Goal: Register for event/course

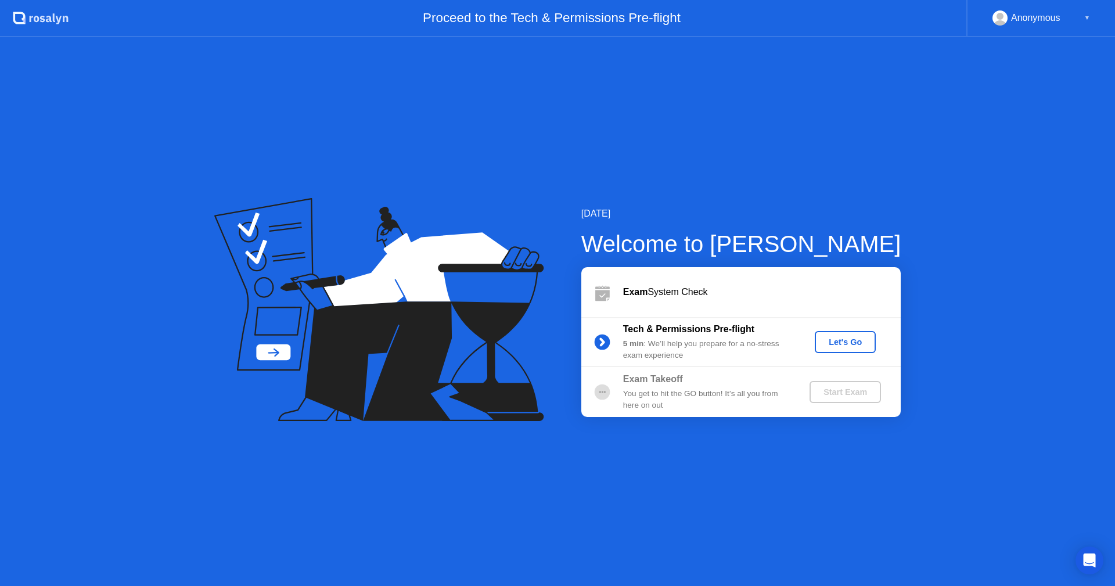
click at [838, 340] on div "Let's Go" at bounding box center [846, 342] width 52 height 9
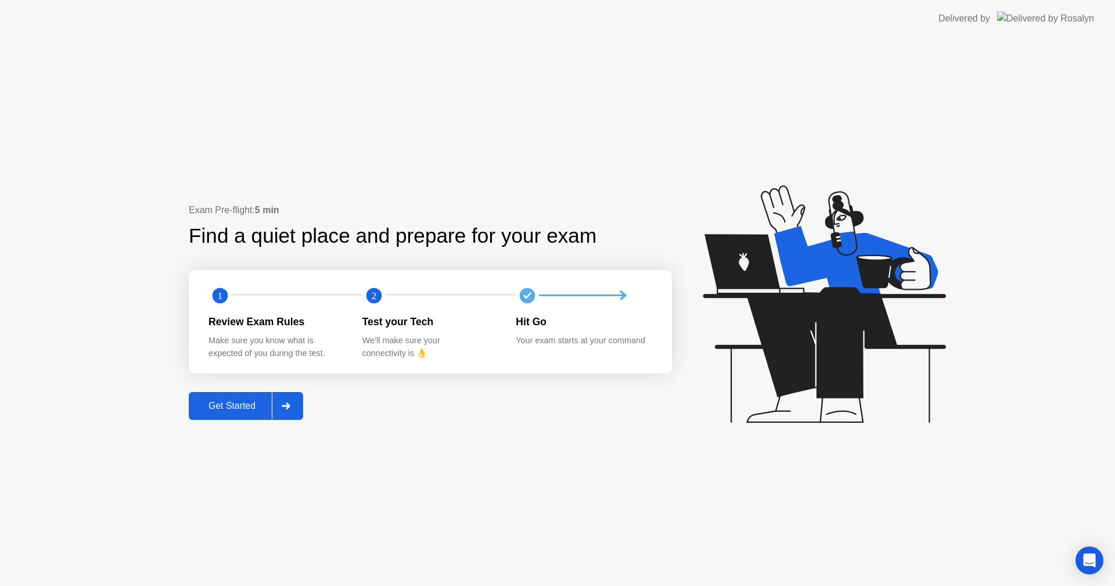
click at [250, 403] on div "Get Started" at bounding box center [232, 406] width 80 height 10
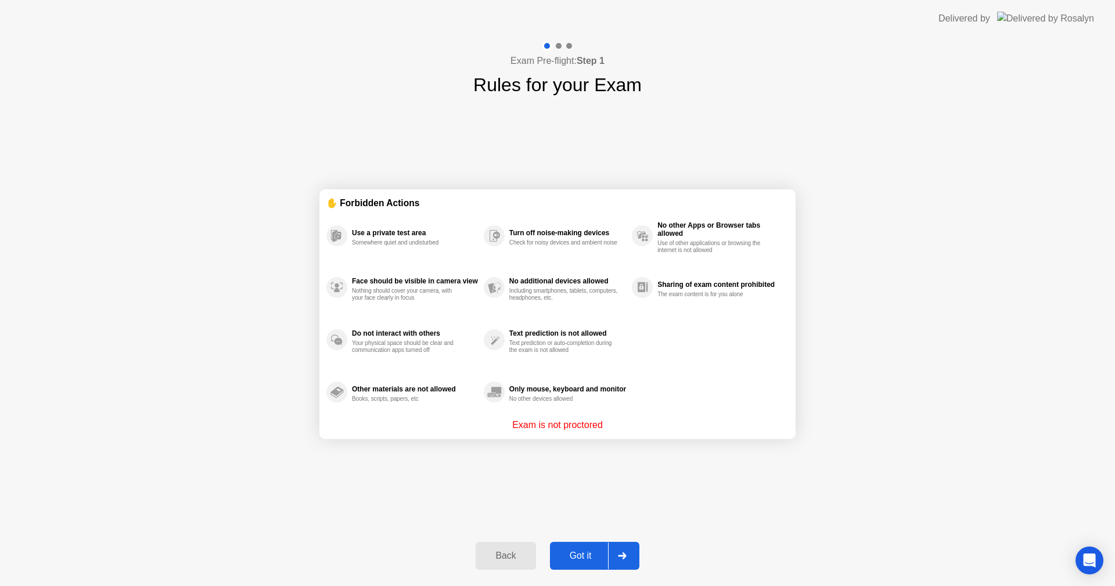
click at [580, 557] on div "Got it" at bounding box center [581, 556] width 55 height 10
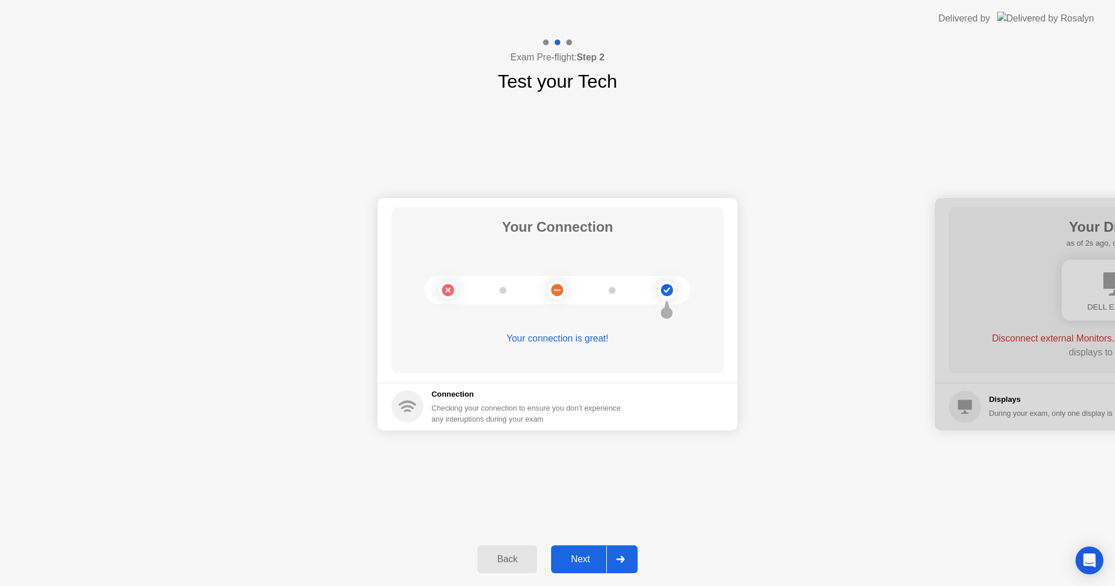
click at [620, 548] on div at bounding box center [621, 559] width 28 height 27
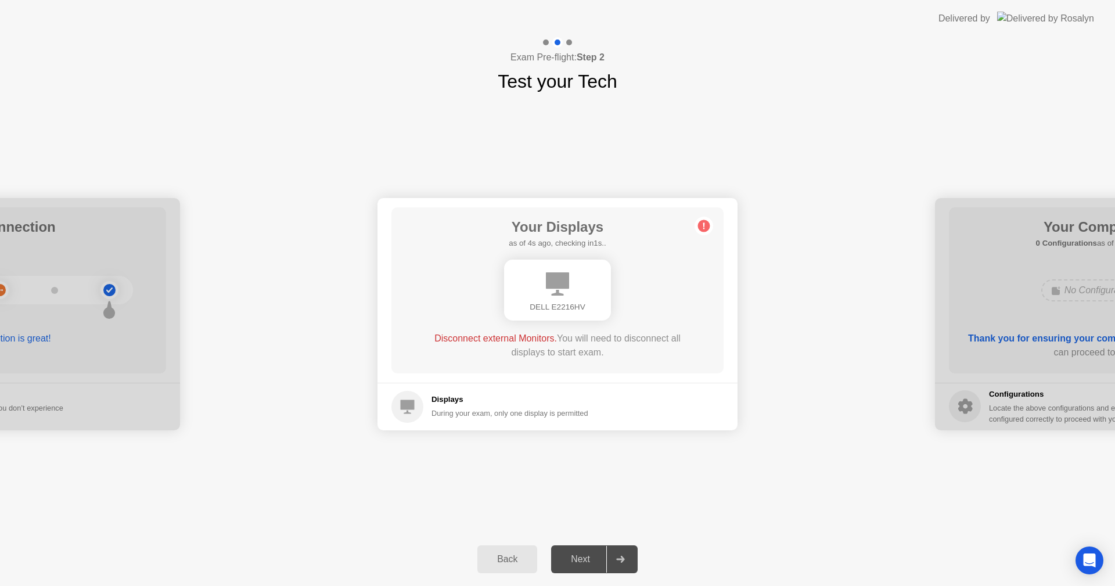
click at [508, 557] on div "Back" at bounding box center [507, 559] width 53 height 10
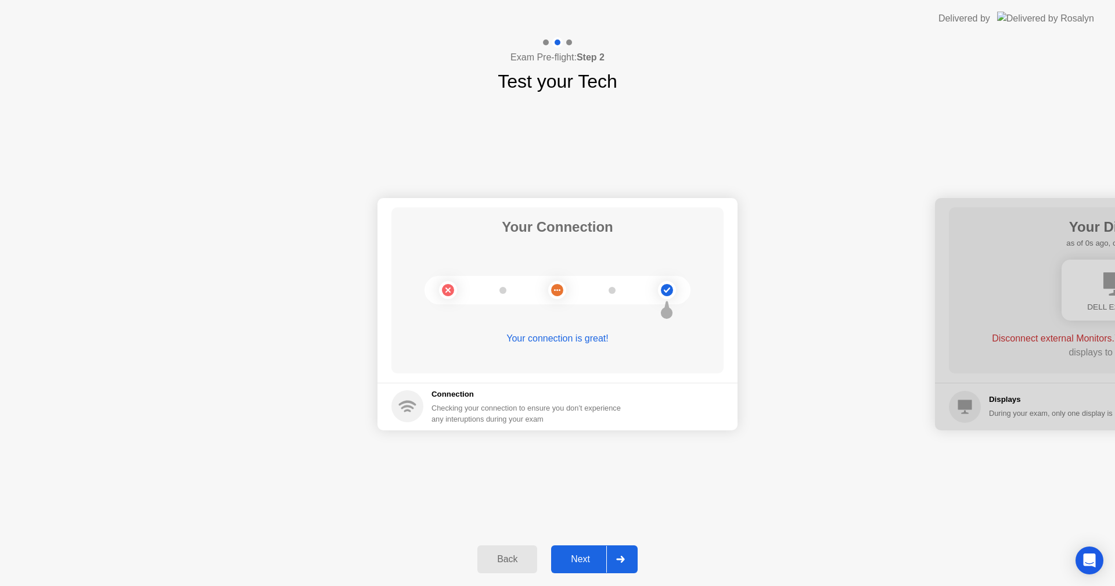
click at [621, 547] on div at bounding box center [621, 559] width 28 height 27
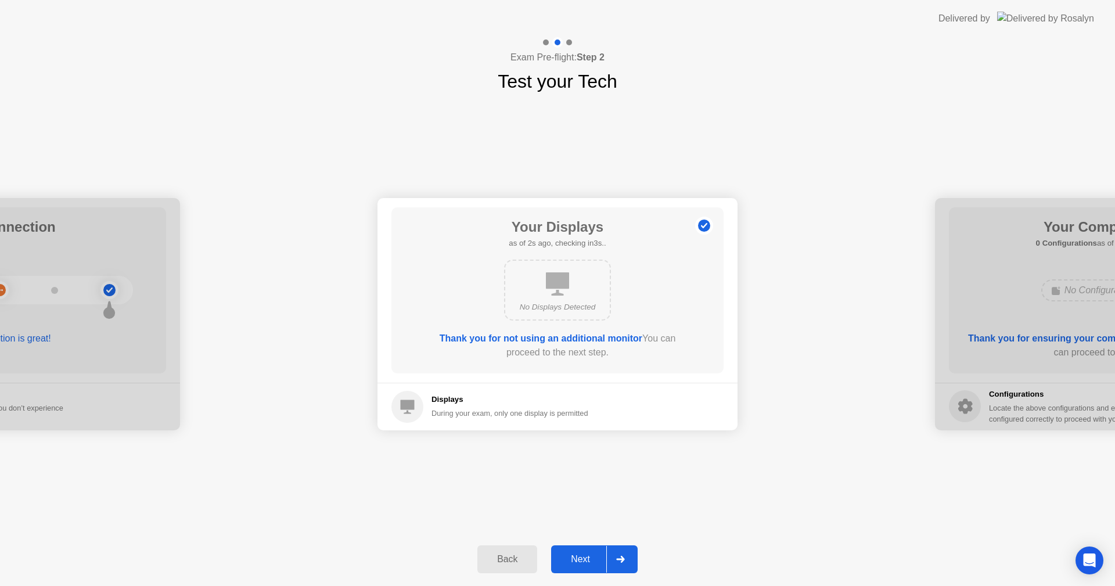
click at [660, 486] on div "Your Connection Your connection is great! Connection Checking your connection t…" at bounding box center [557, 313] width 1115 height 437
click at [636, 550] on button "Next" at bounding box center [594, 560] width 87 height 28
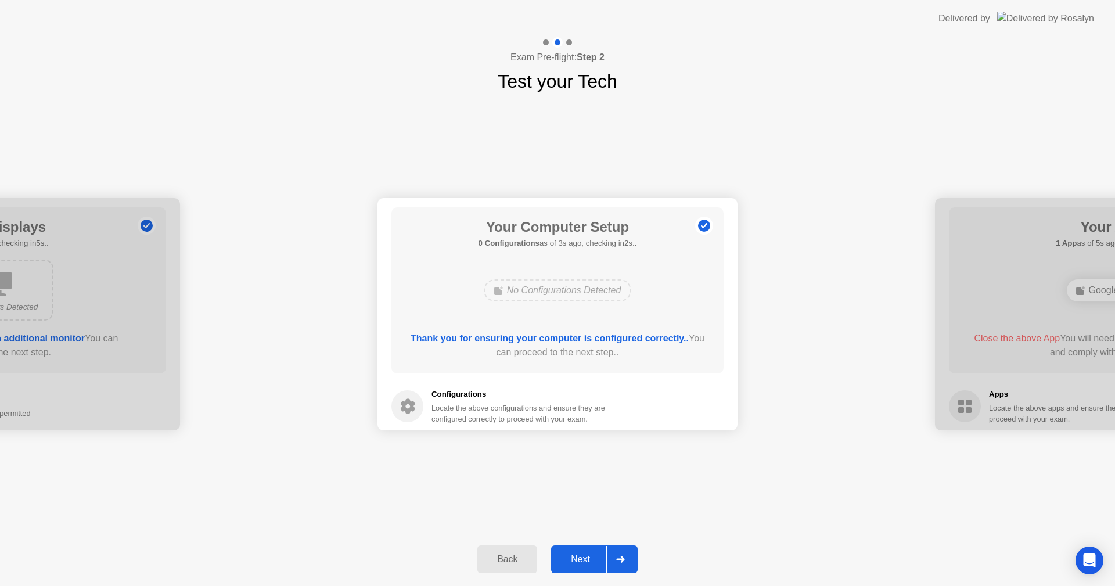
click at [750, 479] on div "Your Connection Your connection is great! Connection Checking your connection t…" at bounding box center [557, 313] width 1115 height 437
click at [619, 549] on div at bounding box center [621, 559] width 28 height 27
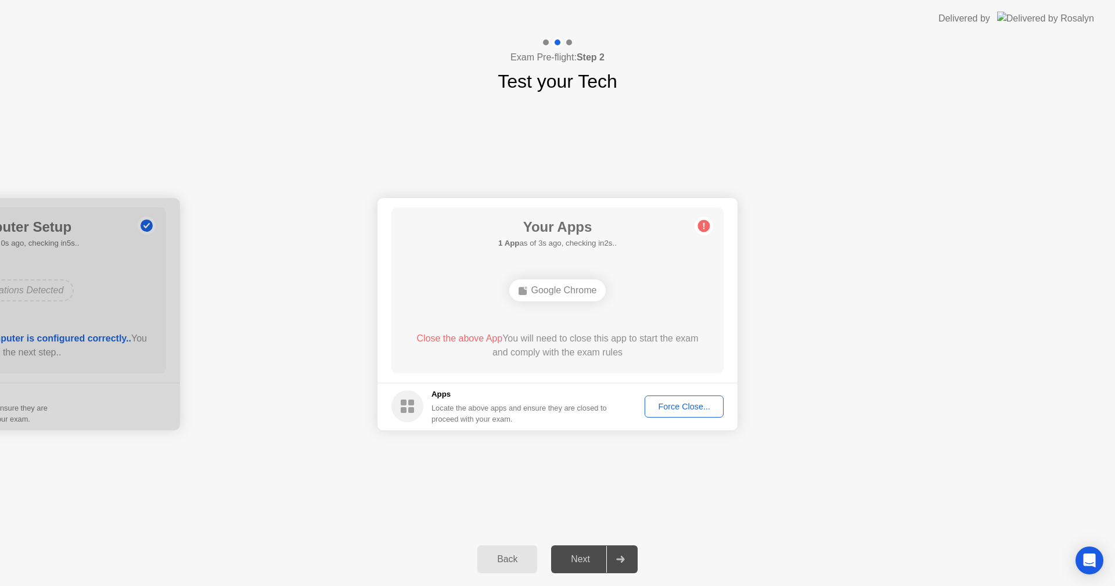
click at [564, 454] on div "Your Connection Your connection is great! Connection Checking your connection t…" at bounding box center [557, 313] width 1115 height 437
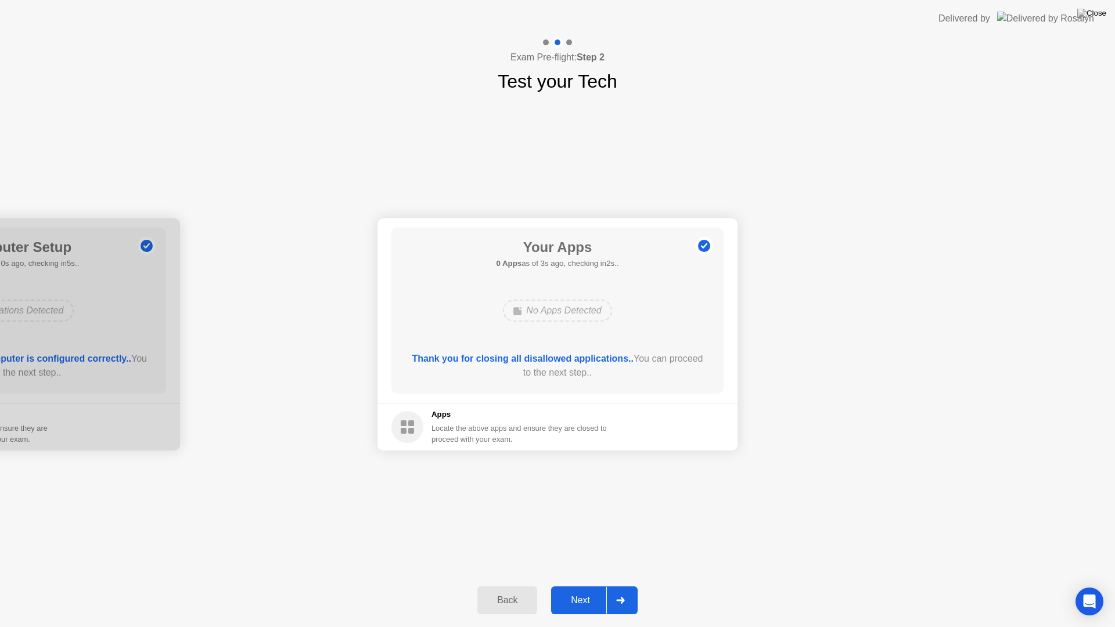
click at [633, 586] on div at bounding box center [621, 600] width 28 height 27
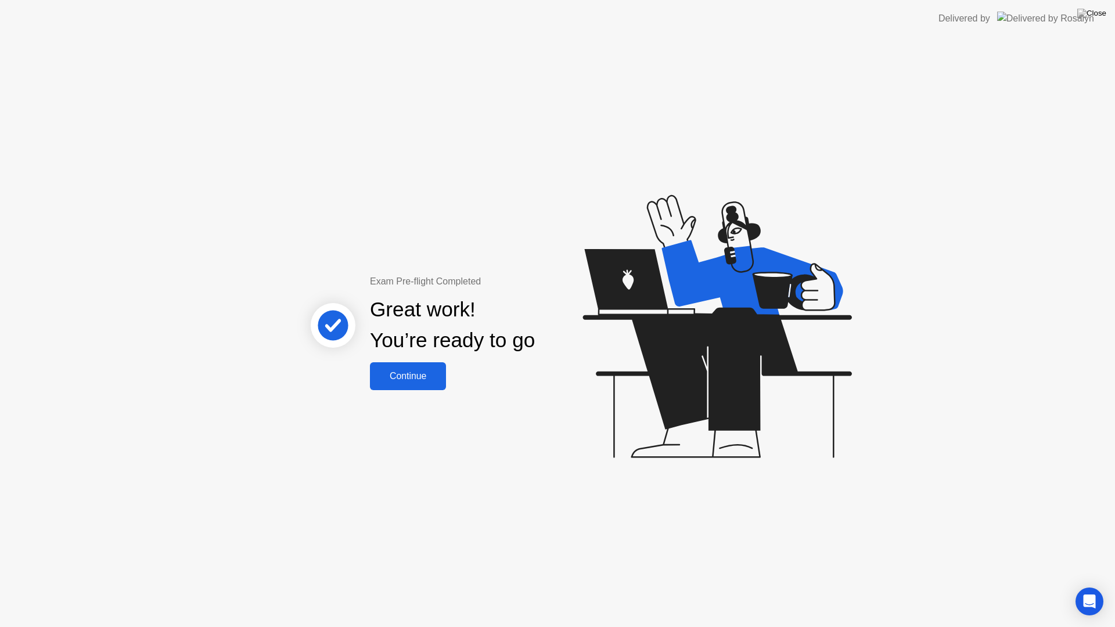
click at [419, 383] on button "Continue" at bounding box center [408, 377] width 76 height 28
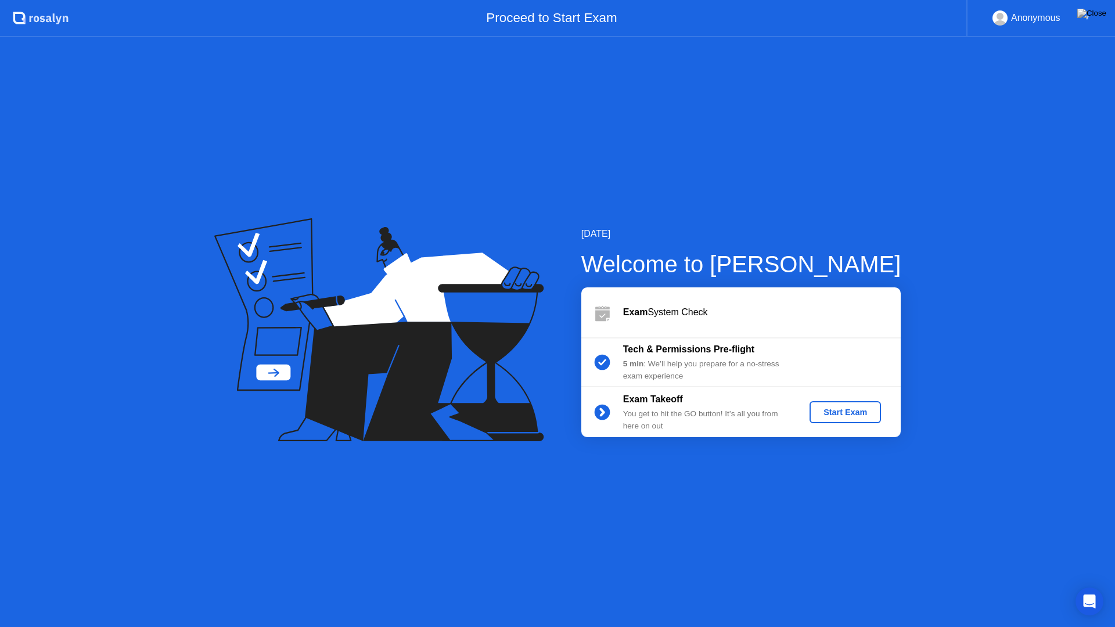
click at [835, 408] on div "Start Exam" at bounding box center [845, 412] width 62 height 9
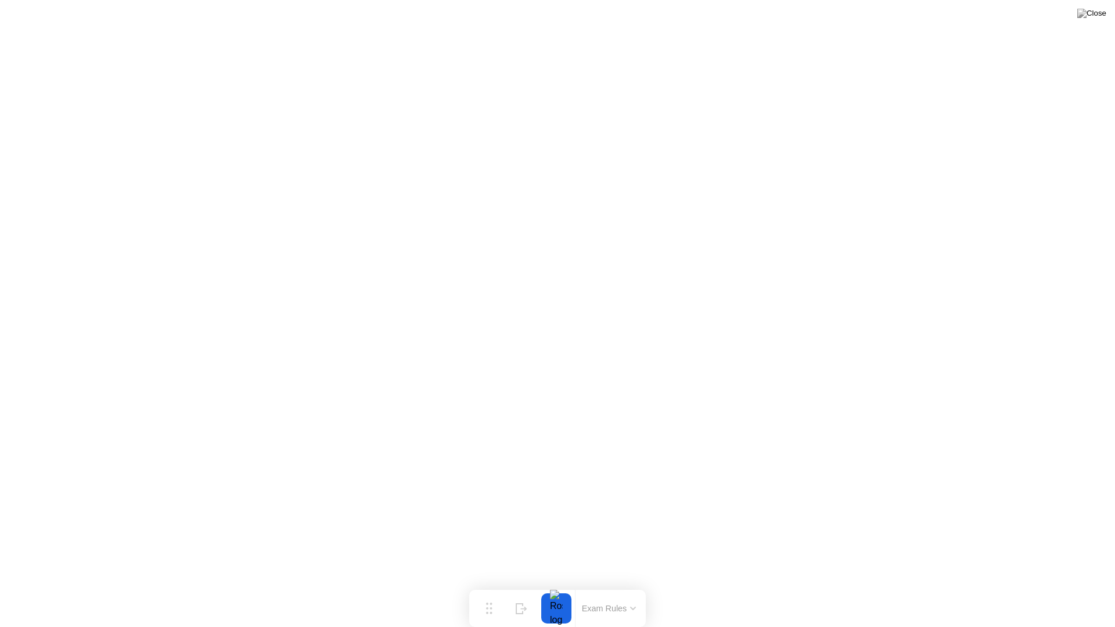
click at [627, 586] on button "Exam Rules" at bounding box center [610, 609] width 62 height 10
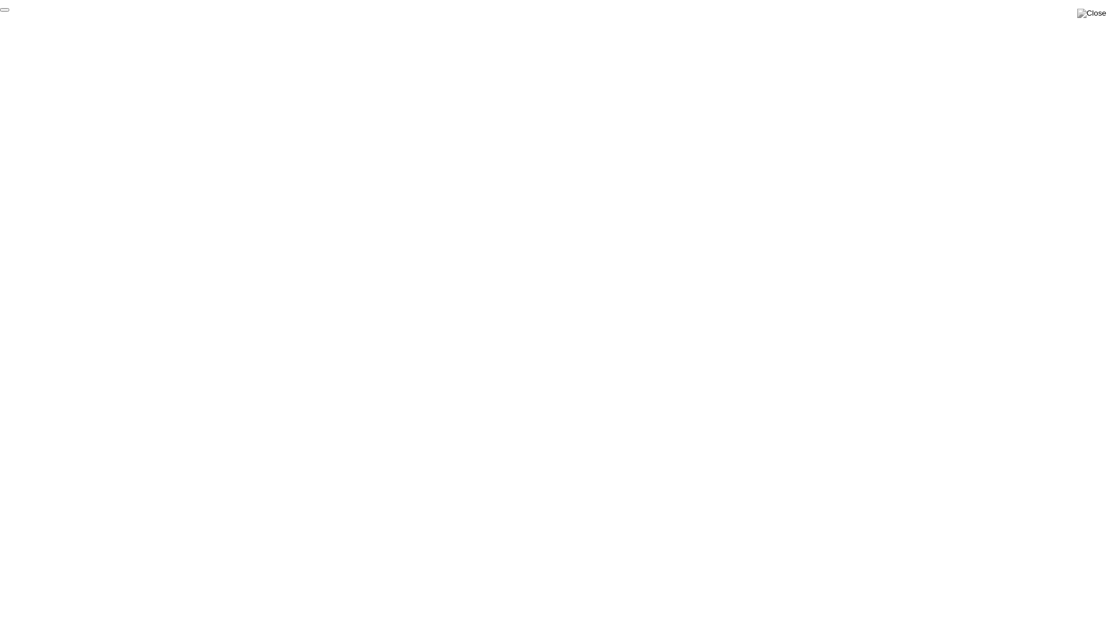
click at [9, 12] on button "End Proctoring Session" at bounding box center [4, 9] width 9 height 3
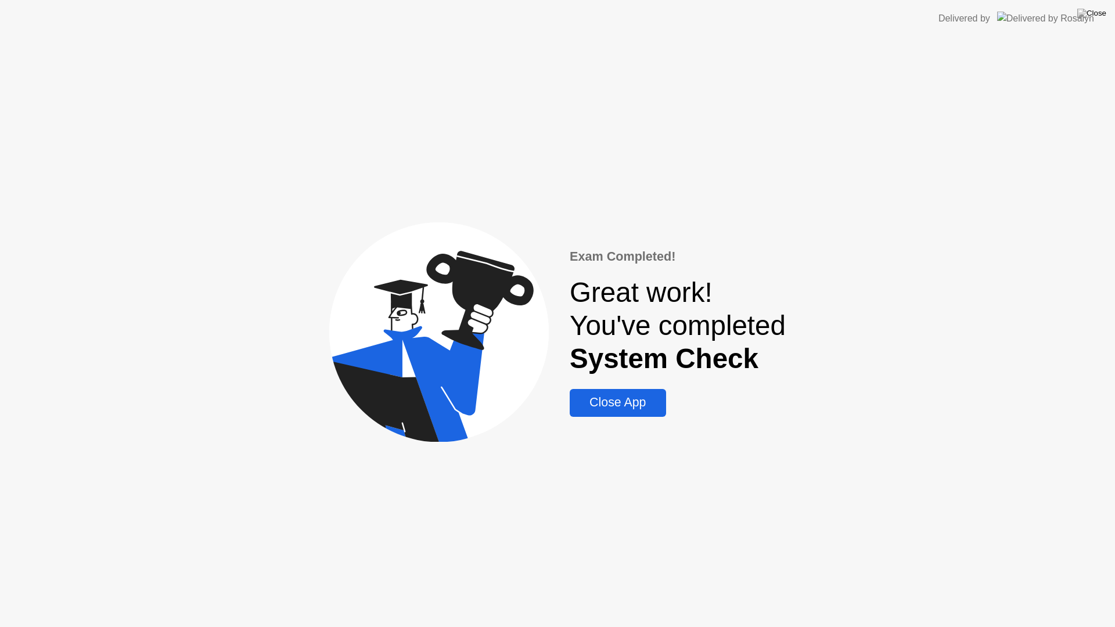
click at [603, 400] on div "Close App" at bounding box center [617, 403] width 89 height 15
